Goal: Task Accomplishment & Management: Manage account settings

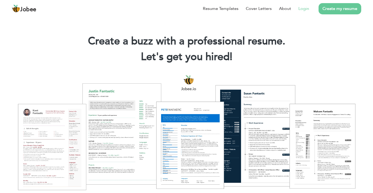
click at [302, 7] on link "Login" at bounding box center [303, 8] width 11 height 6
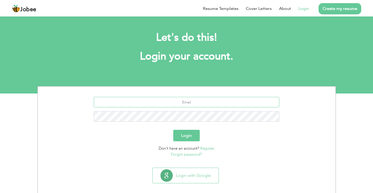
click at [190, 100] on input "text" at bounding box center [186, 102] width 185 height 10
type input "[EMAIL_ADDRESS][DOMAIN_NAME]"
type button "Login"
click at [190, 135] on button "Login" at bounding box center [186, 136] width 26 height 12
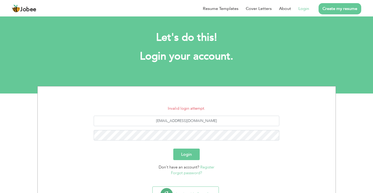
click at [182, 156] on button "Login" at bounding box center [186, 155] width 26 height 12
click at [192, 154] on button "Login" at bounding box center [186, 155] width 26 height 12
